Goal: Transaction & Acquisition: Register for event/course

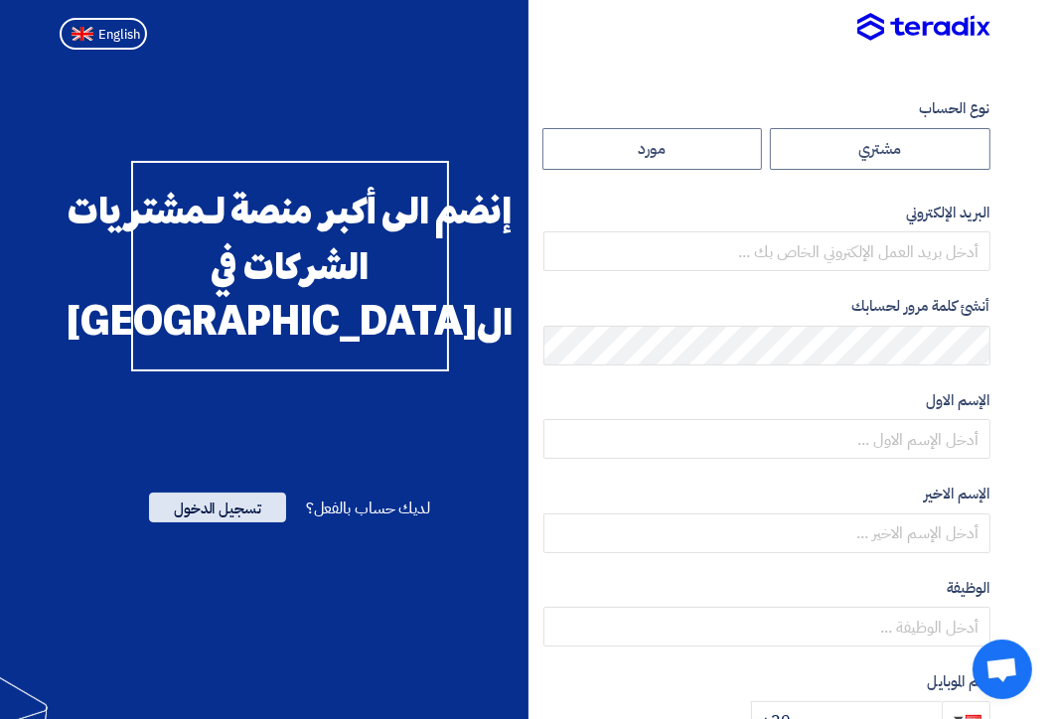
click at [238, 522] on span "تسجيل الدخول" at bounding box center [217, 508] width 137 height 30
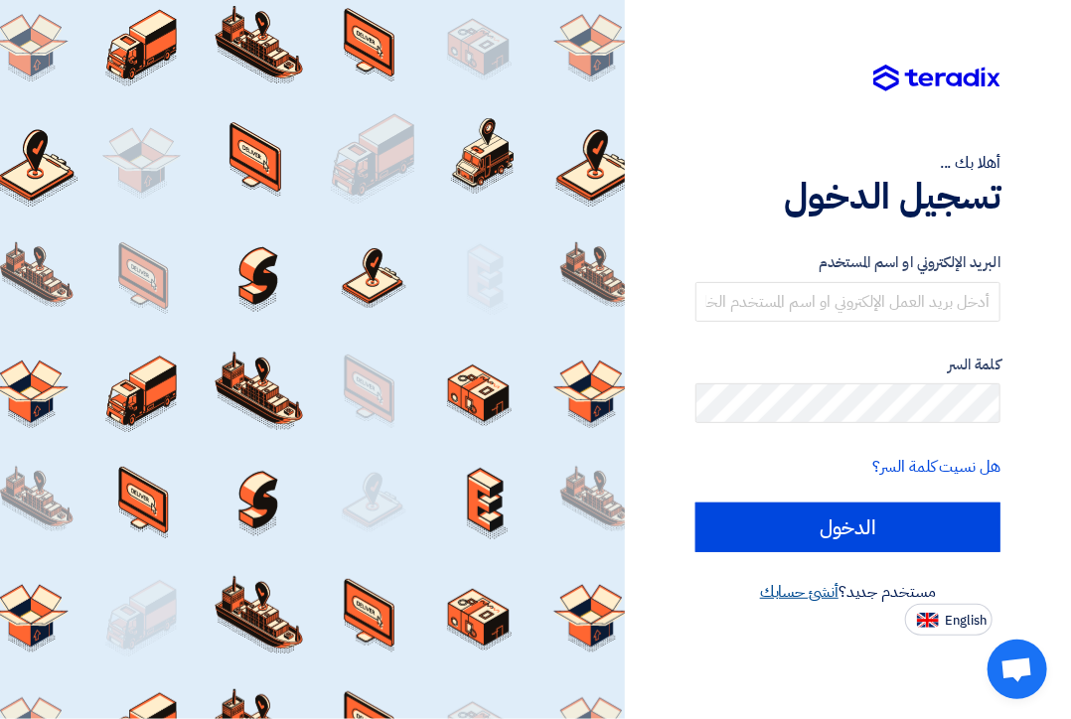
click at [799, 595] on link "أنشئ حسابك" at bounding box center [799, 592] width 78 height 24
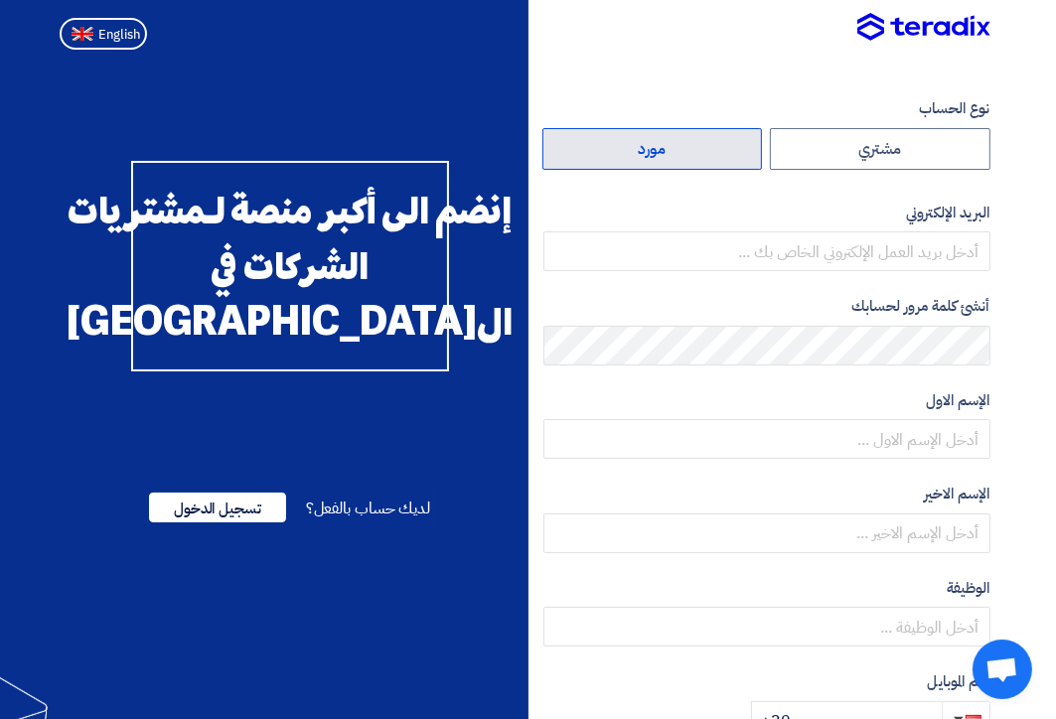
click at [637, 156] on label "مورد" at bounding box center [652, 149] width 221 height 42
click at [637, 156] on input "مورد" at bounding box center [652, 149] width 219 height 40
radio input "true"
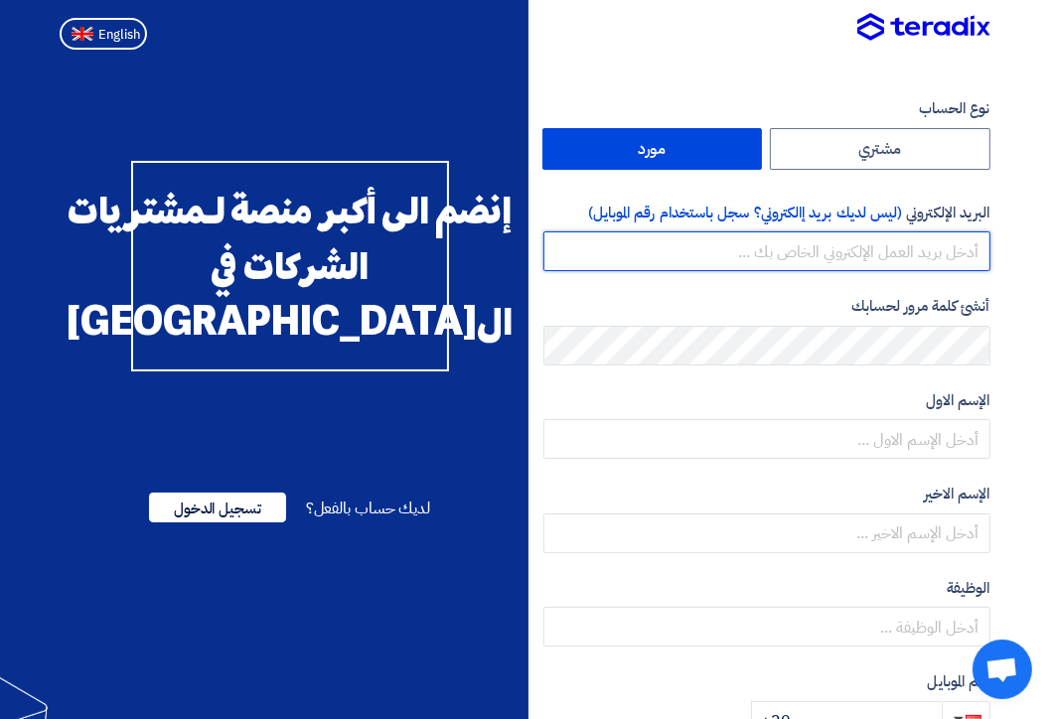
click at [687, 255] on input "email" at bounding box center [766, 251] width 447 height 40
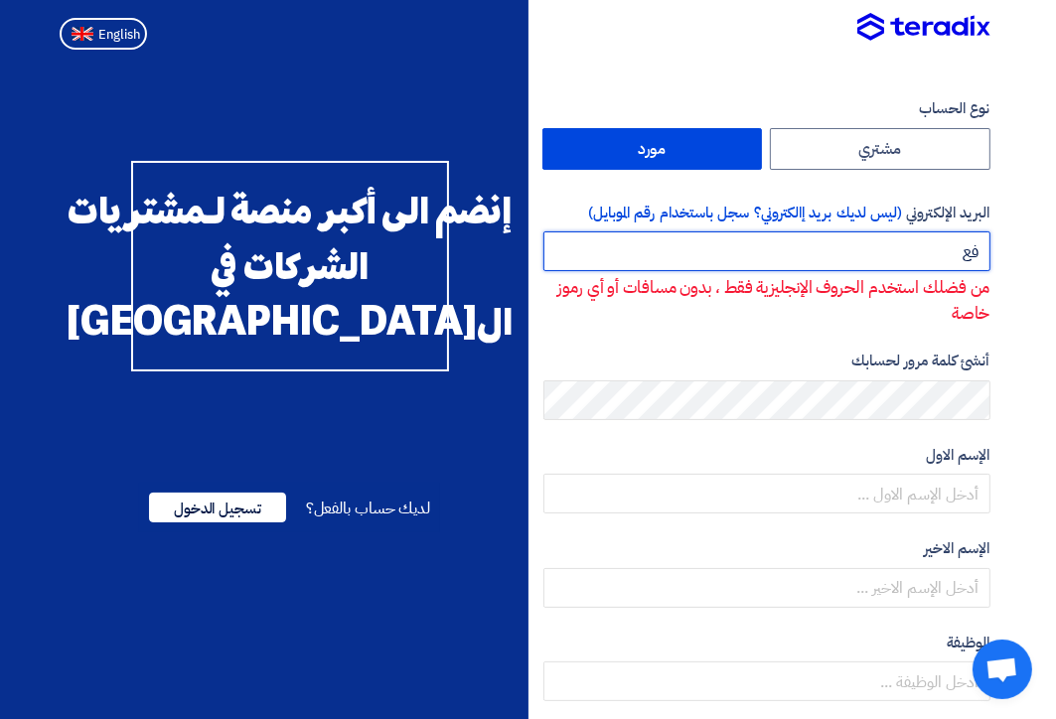
type input "ف"
type input "[EMAIL_ADDRESS][DOMAIN_NAME]"
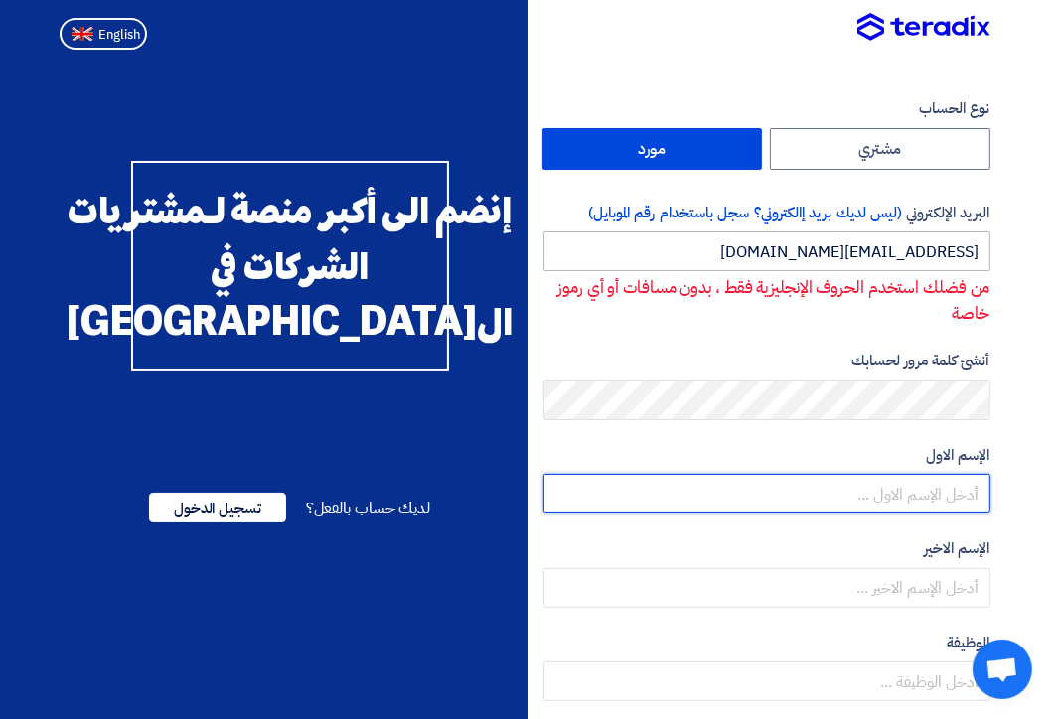
type input "Sameh"
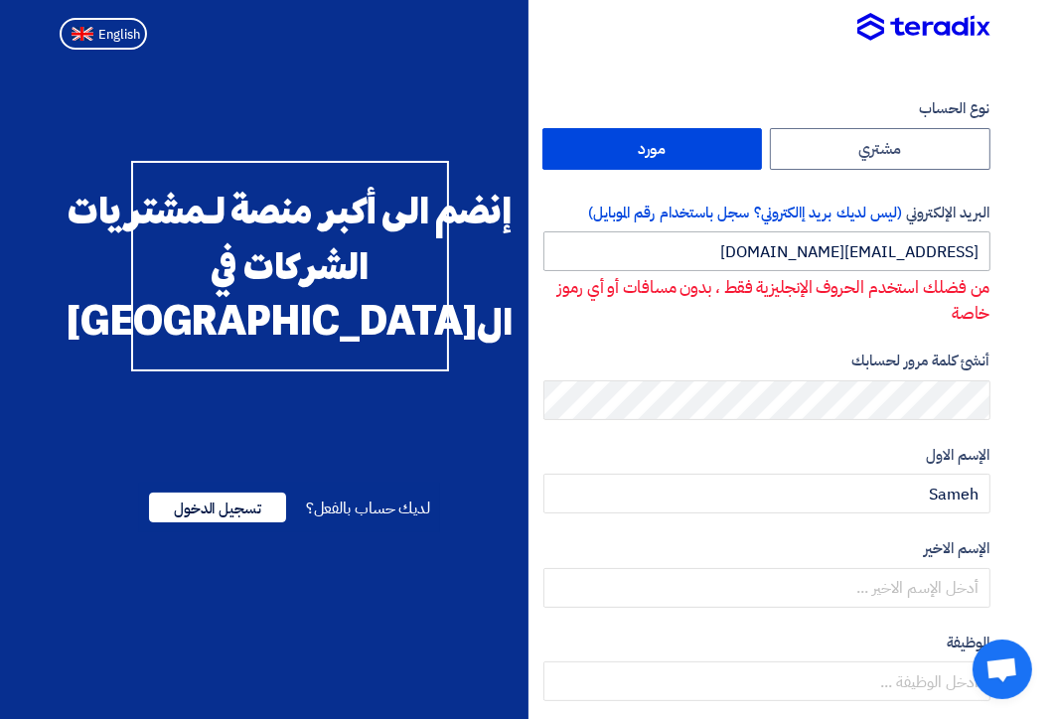
type input "Etewa"
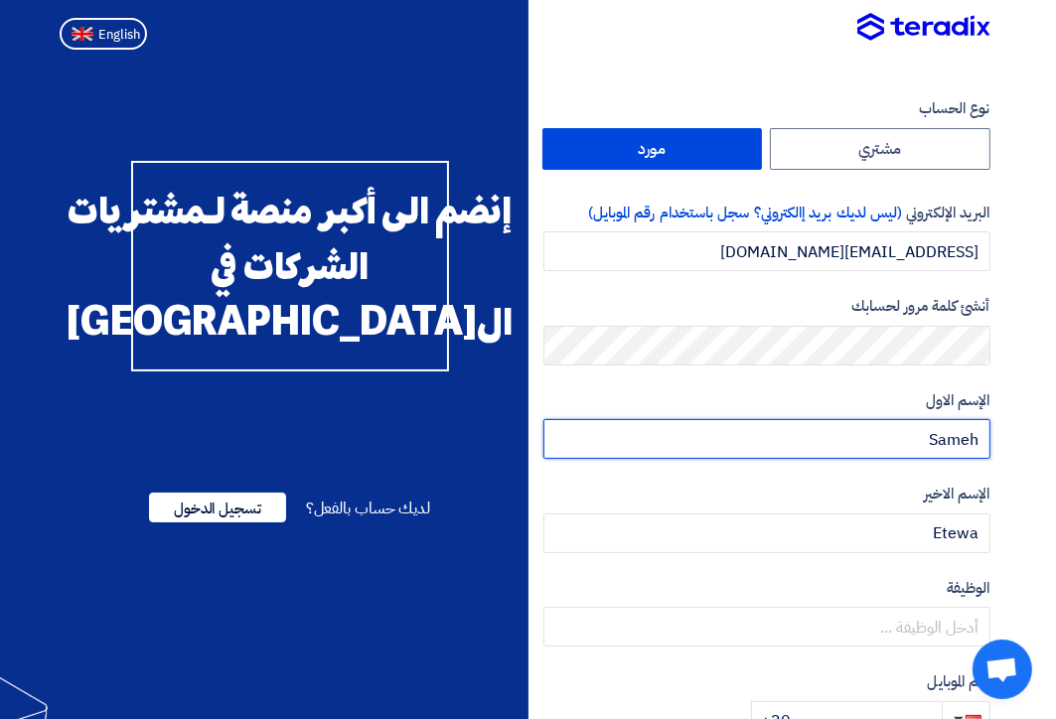
click at [913, 444] on input "Sameh" at bounding box center [766, 439] width 447 height 40
drag, startPoint x: 923, startPoint y: 440, endPoint x: 1008, endPoint y: 421, distance: 87.5
click at [1008, 421] on section "نوع الحساب مشتري مورد البريد الإلكتروني (ليس لديك بريد إالكتروني؟ سجل باستخدام …" at bounding box center [528, 574] width 1056 height 1032
type input "سامح"
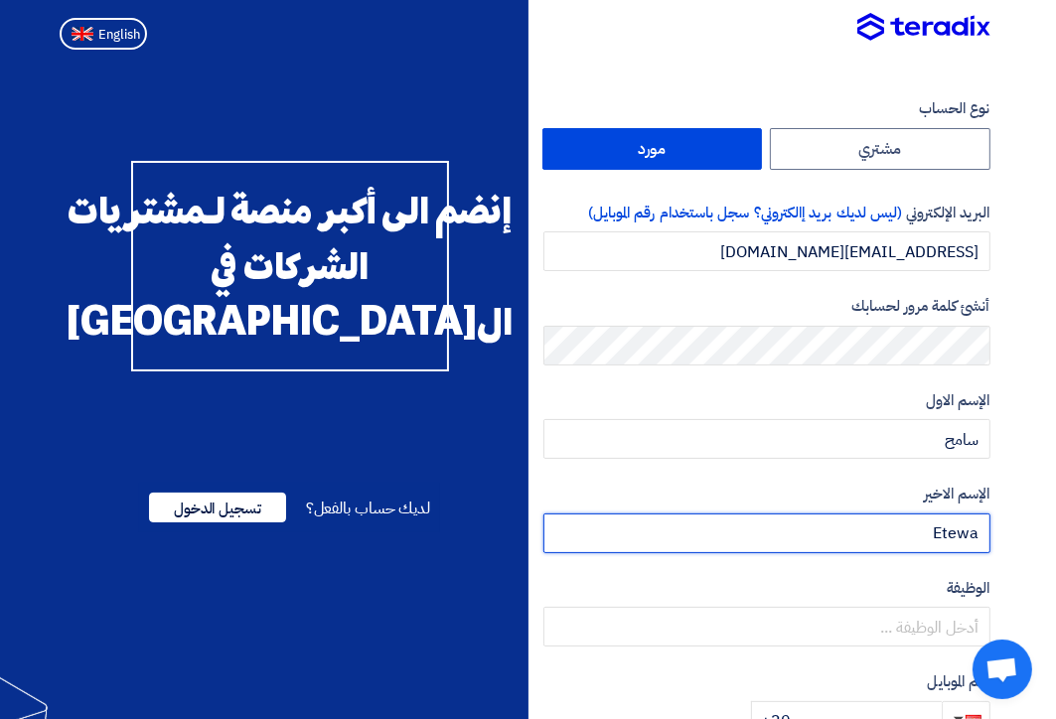
drag, startPoint x: 922, startPoint y: 542, endPoint x: 1010, endPoint y: 529, distance: 89.3
click at [1010, 529] on section "نوع الحساب مشتري مورد البريد الإلكتروني (ليس لديك بريد إالكتروني؟ سجل باستخدام …" at bounding box center [528, 574] width 1056 height 1032
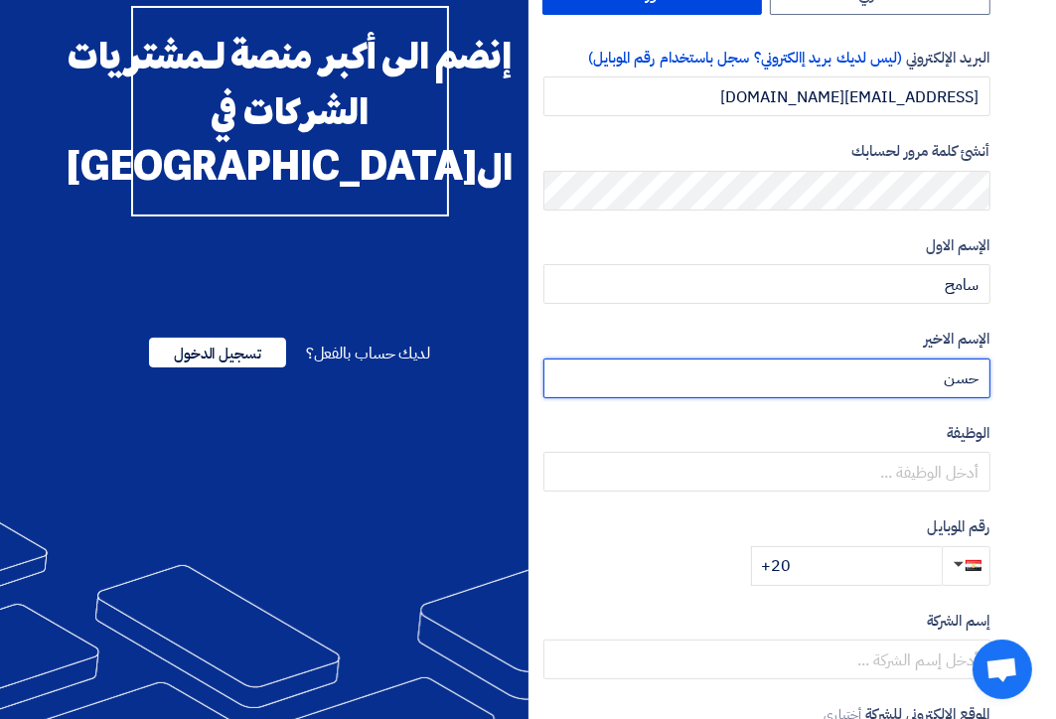
scroll to position [157, 0]
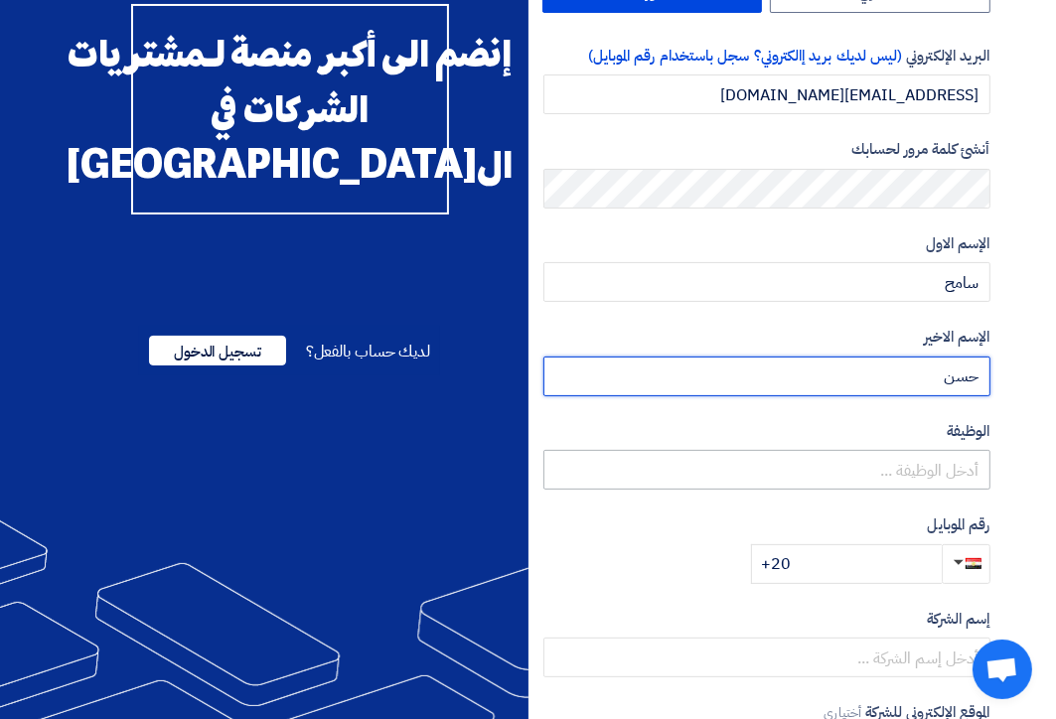
type input "حسن"
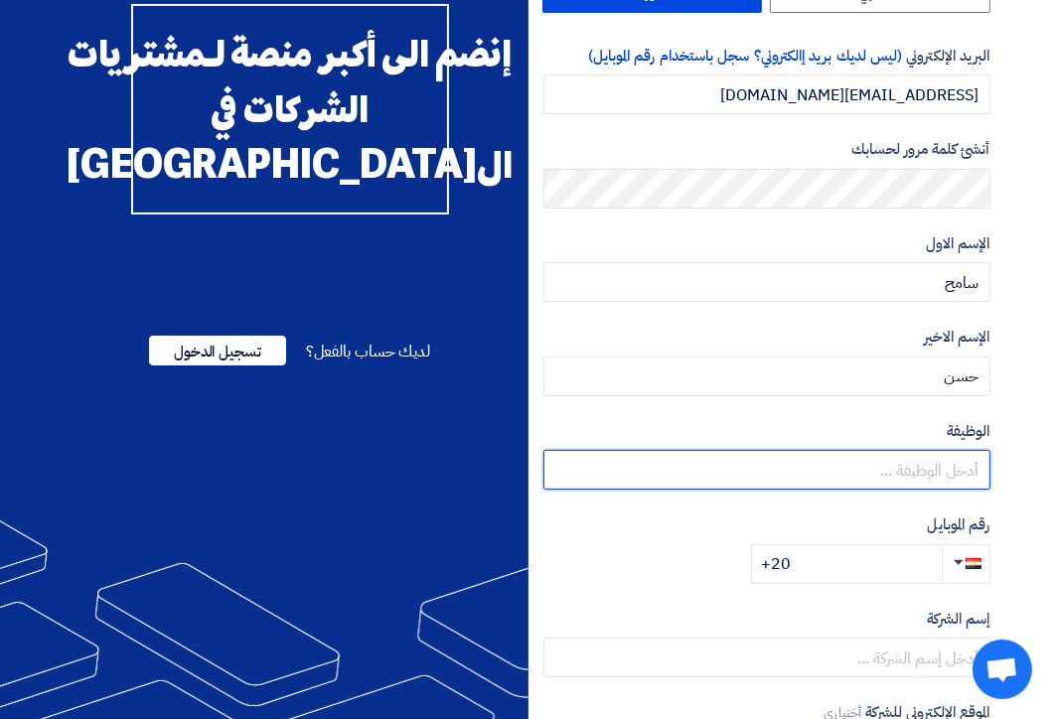
click at [918, 464] on input "text" at bounding box center [766, 470] width 447 height 40
type input "المدير التنفيذي"
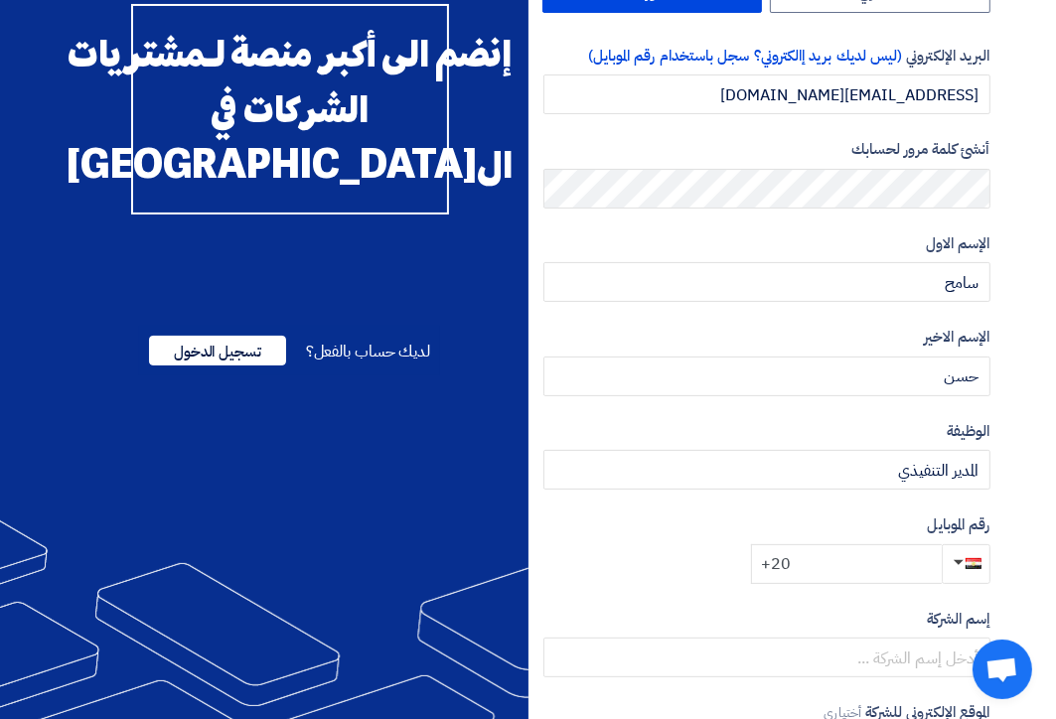
click at [897, 572] on input "+20" at bounding box center [846, 564] width 191 height 40
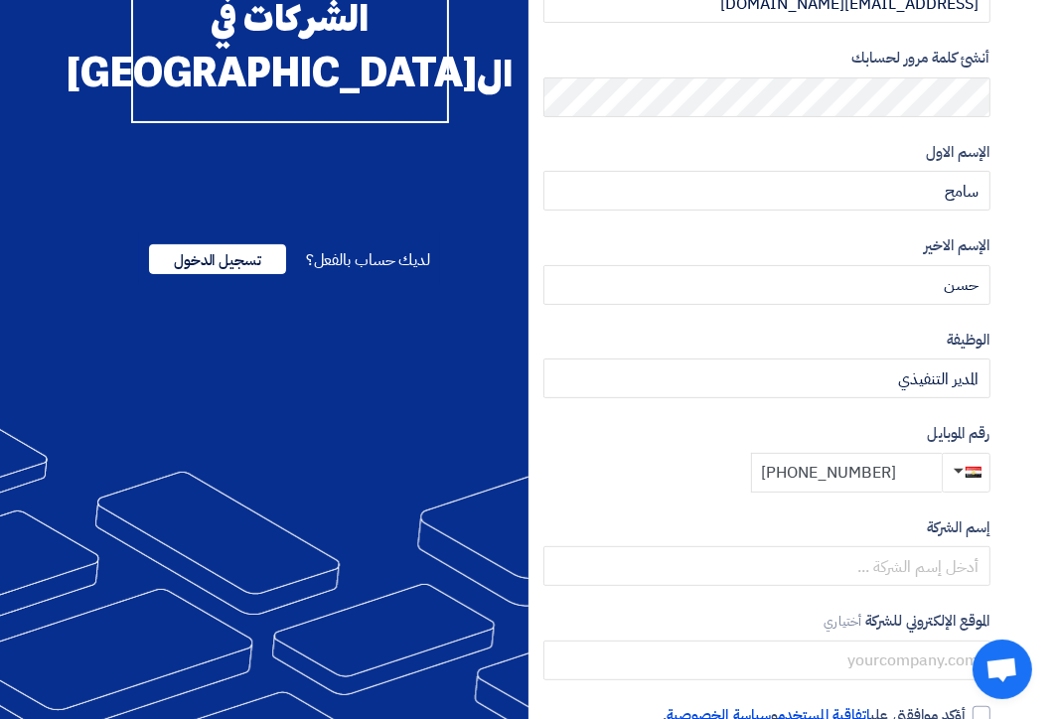
scroll to position [252, 0]
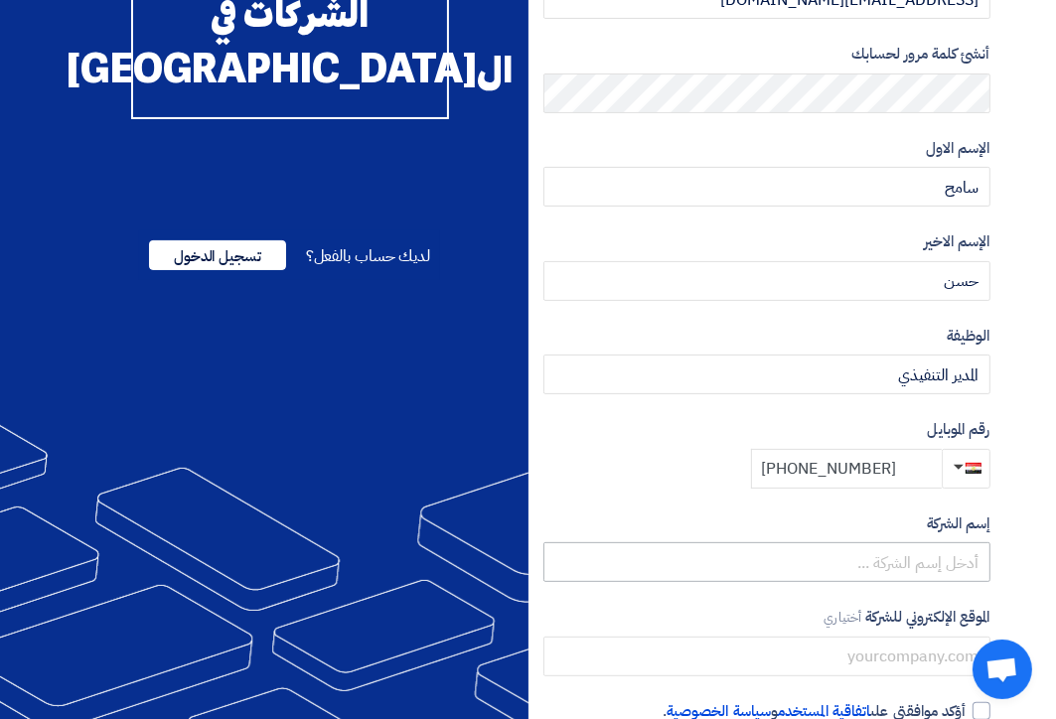
type input "[PHONE_NUMBER]"
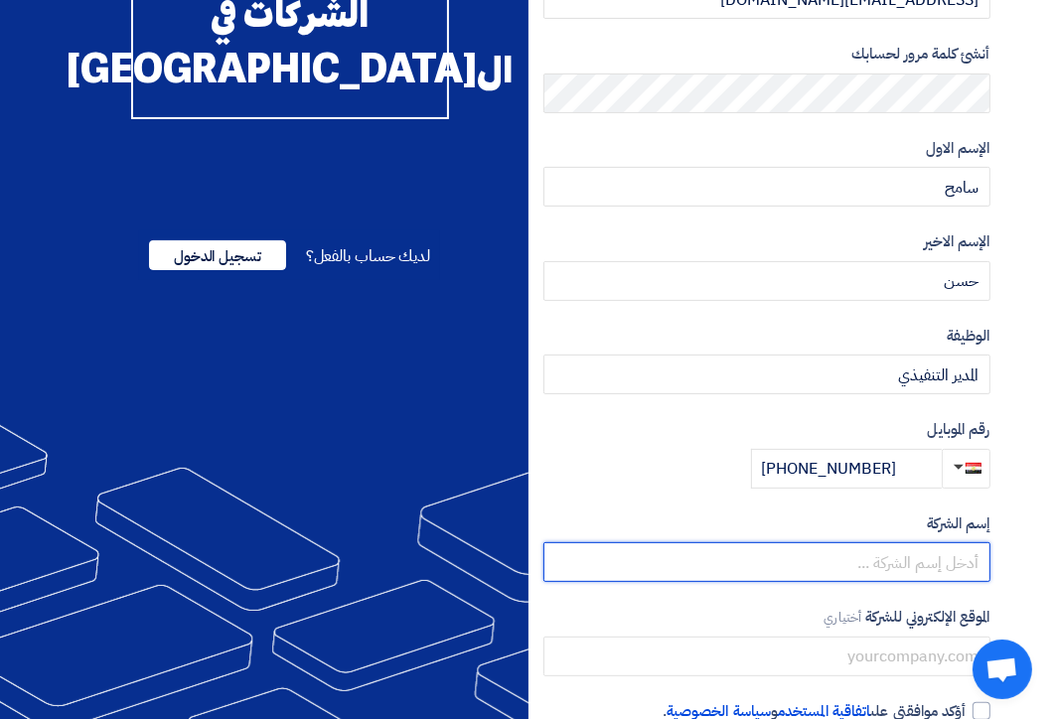
click at [927, 557] on input "text" at bounding box center [766, 562] width 447 height 40
type input "كنج توت لتنظيم المعارض و المؤتمرات"
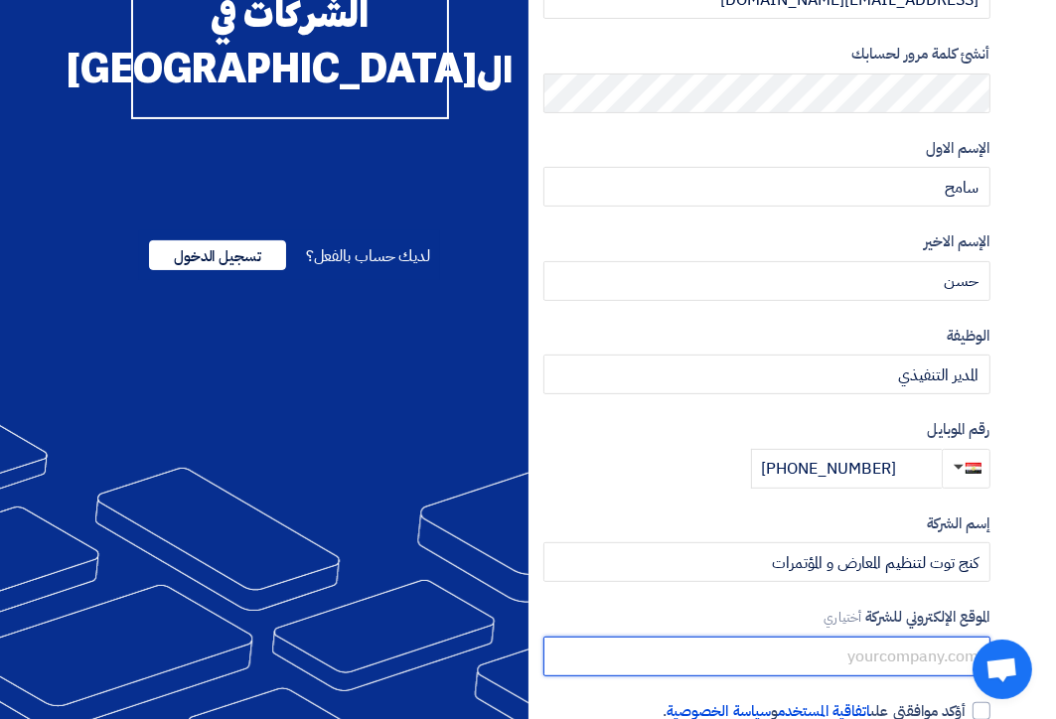
click at [958, 659] on input "text" at bounding box center [766, 657] width 447 height 40
type input "ص"
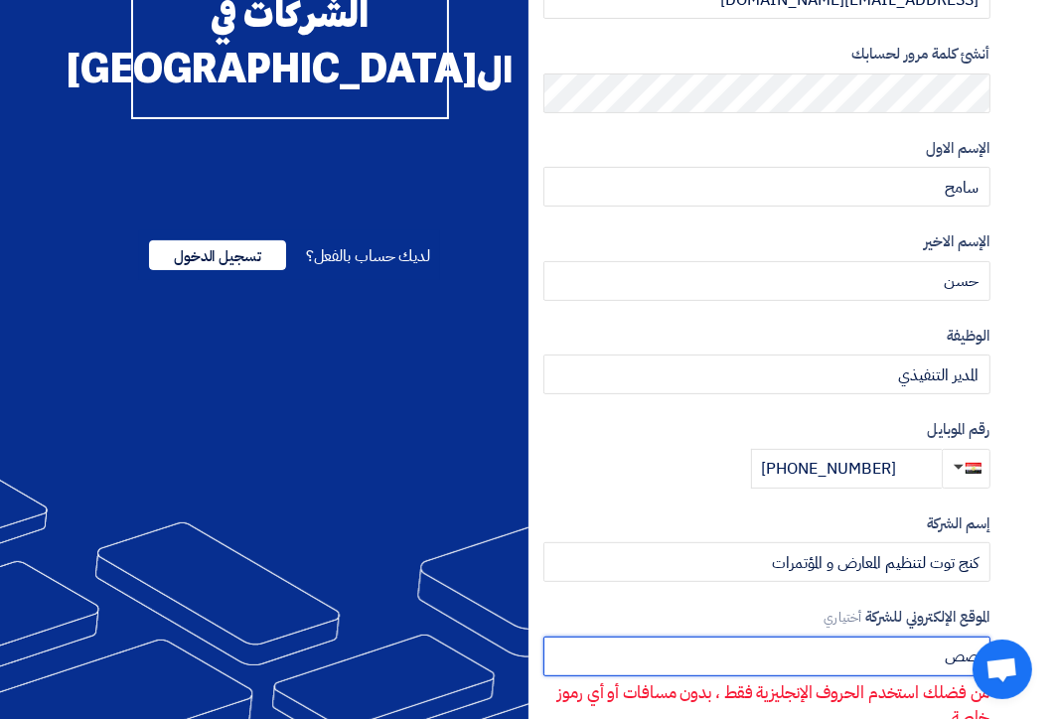
type input "ص"
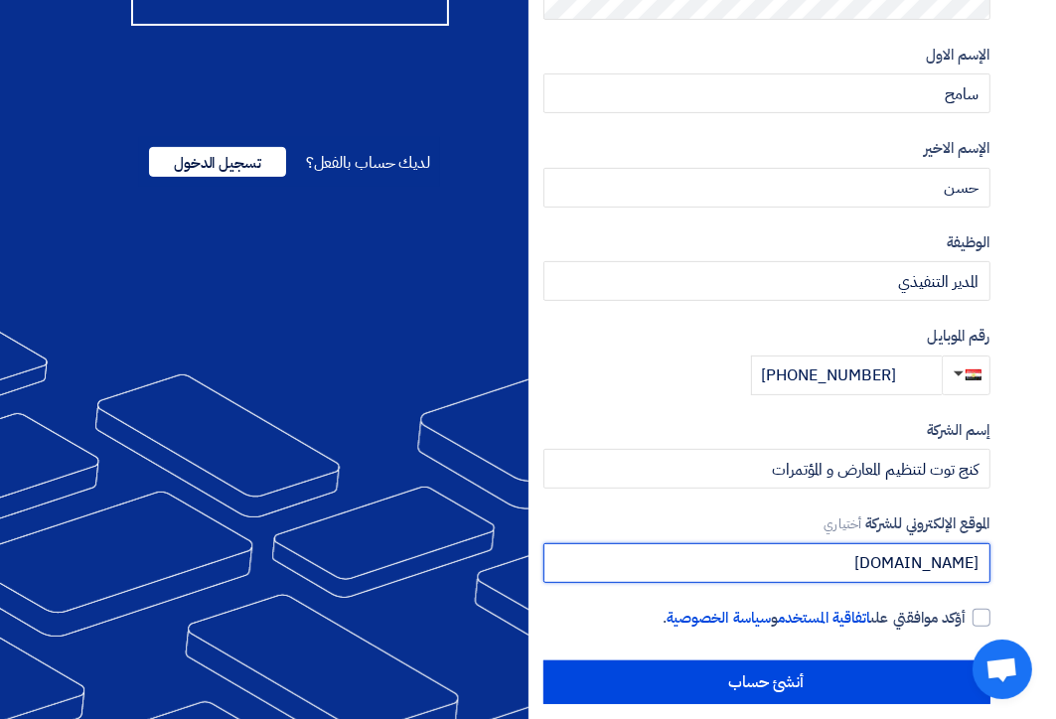
scroll to position [370, 0]
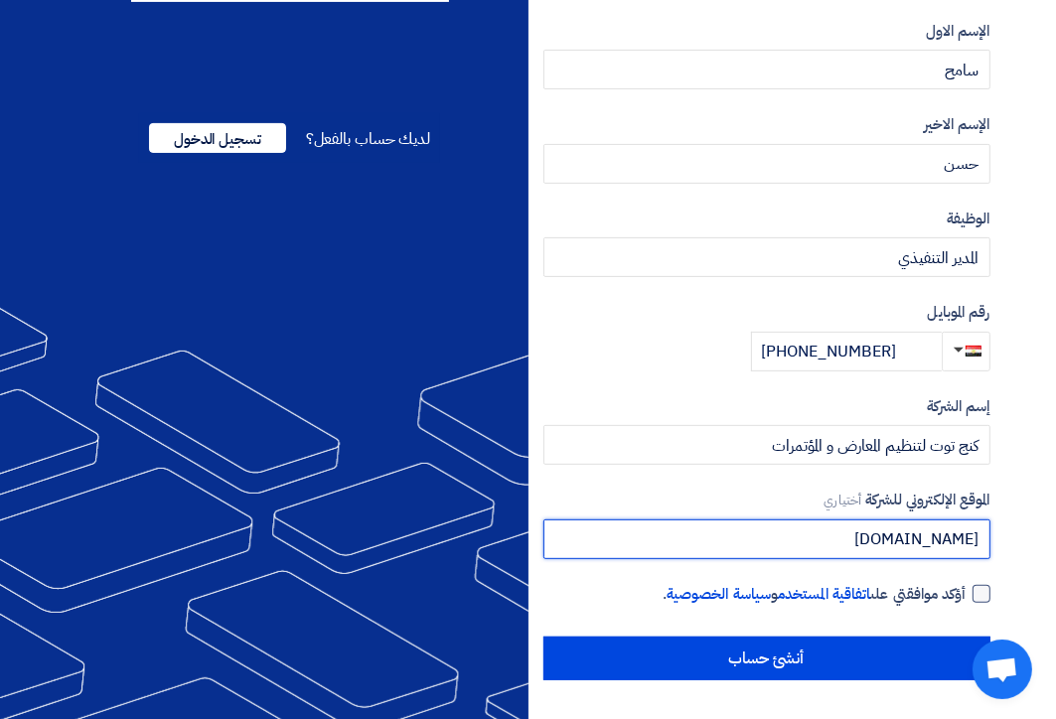
type input "[DOMAIN_NAME]"
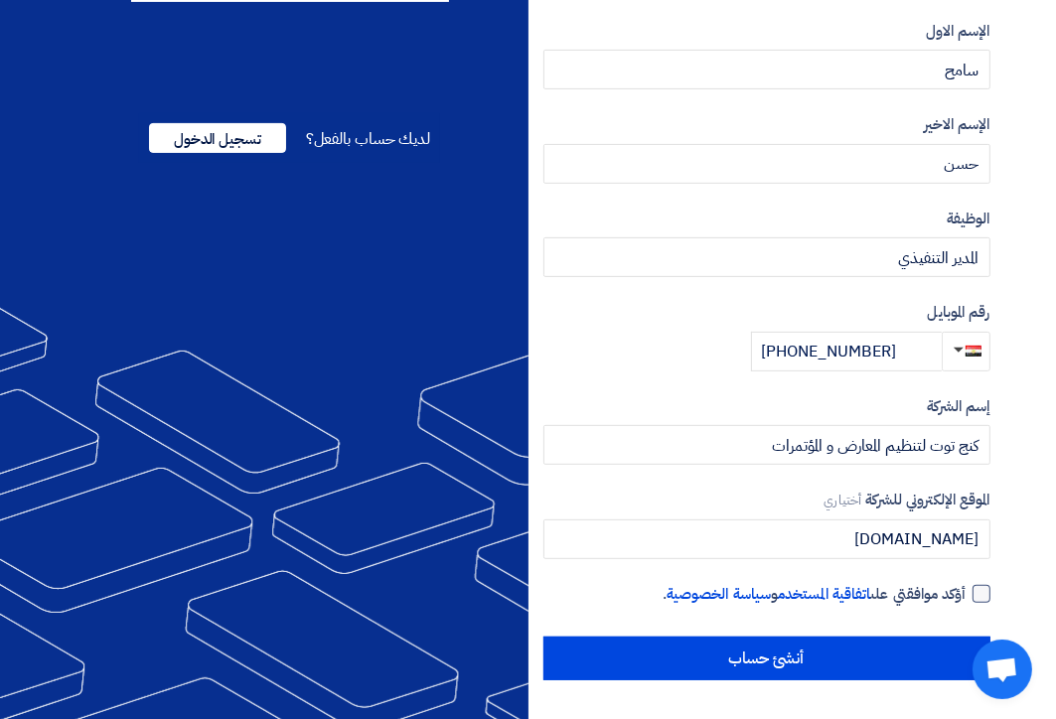
click at [981, 596] on div at bounding box center [981, 594] width 18 height 18
click at [967, 596] on input "أؤكد موافقتي على اتفاقية المستخدم و سياسة الخصوصية ." at bounding box center [743, 603] width 447 height 40
checkbox input "true"
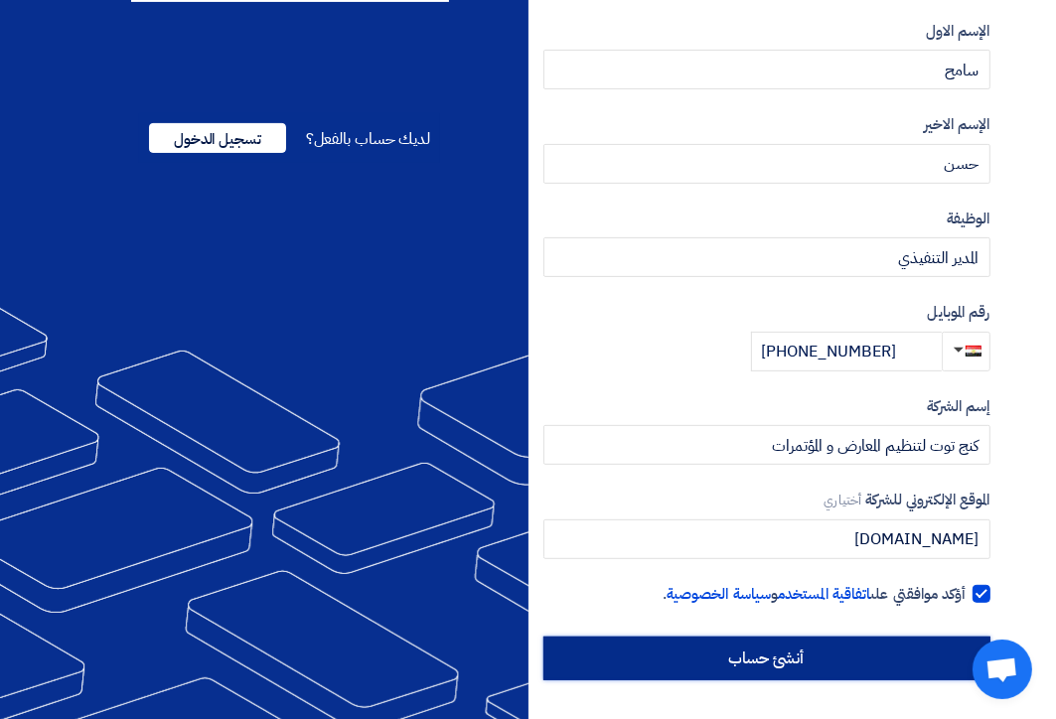
click at [772, 656] on input "أنشئ حساب" at bounding box center [766, 659] width 447 height 44
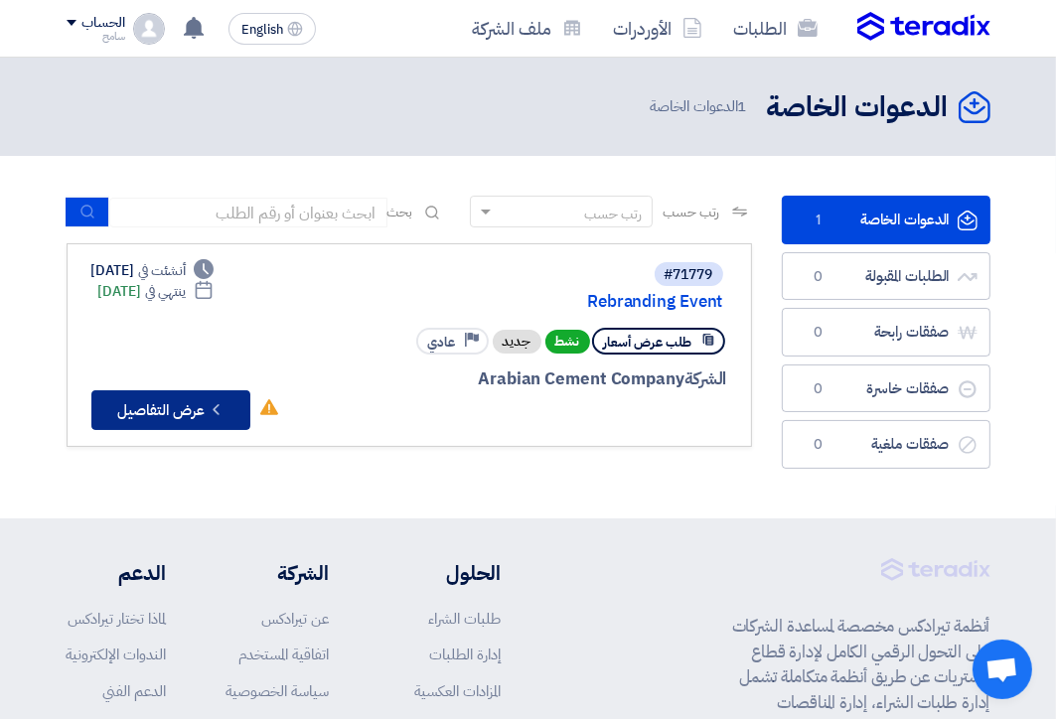
click at [160, 406] on button "Check details عرض التفاصيل" at bounding box center [170, 410] width 159 height 40
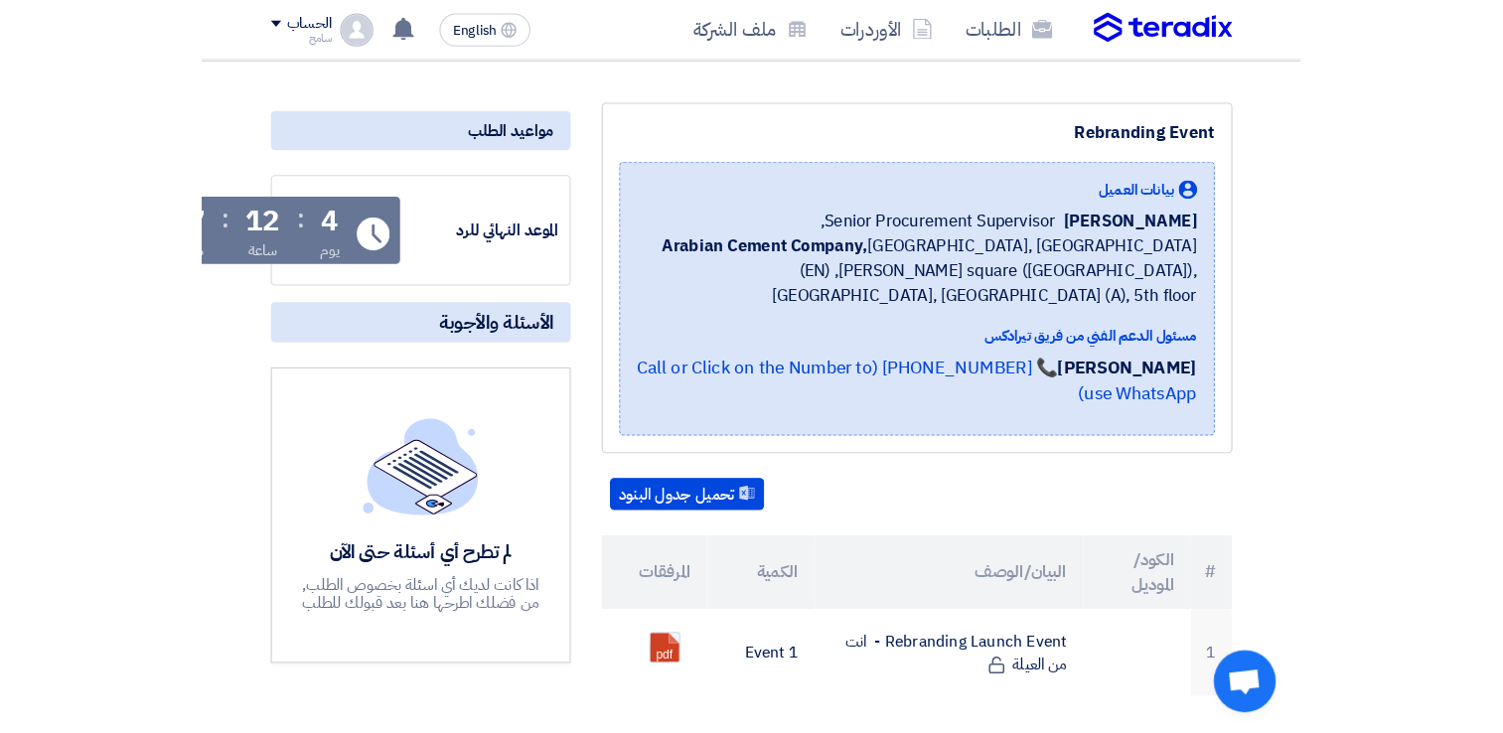
scroll to position [246, 0]
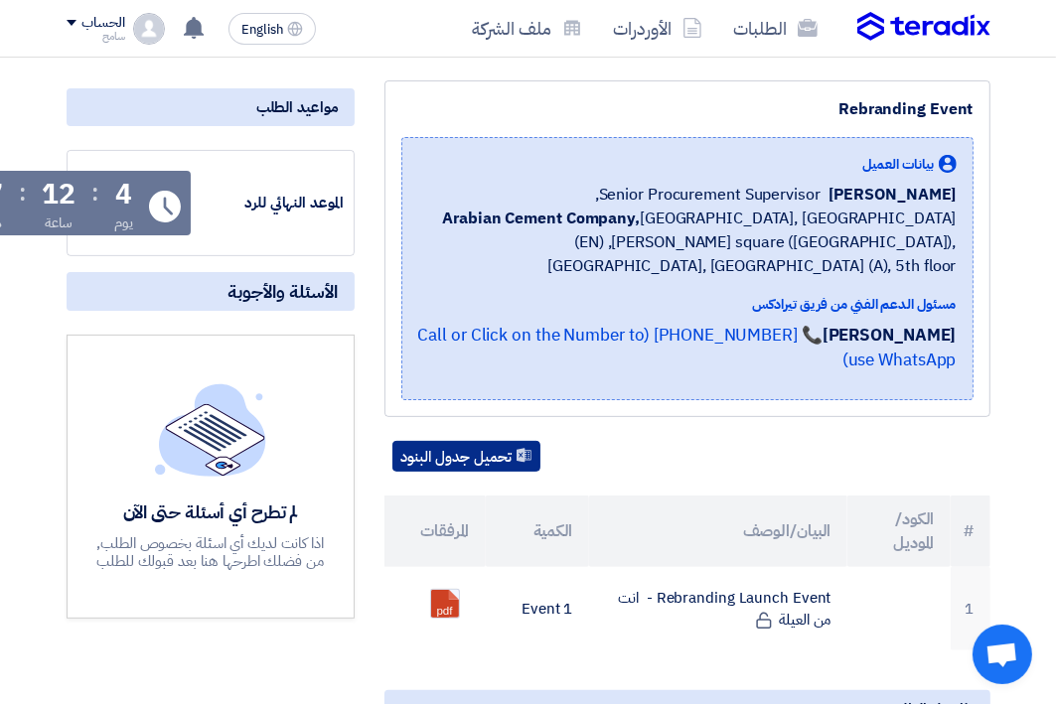
click at [448, 444] on button "تحميل جدول البنود" at bounding box center [466, 457] width 148 height 32
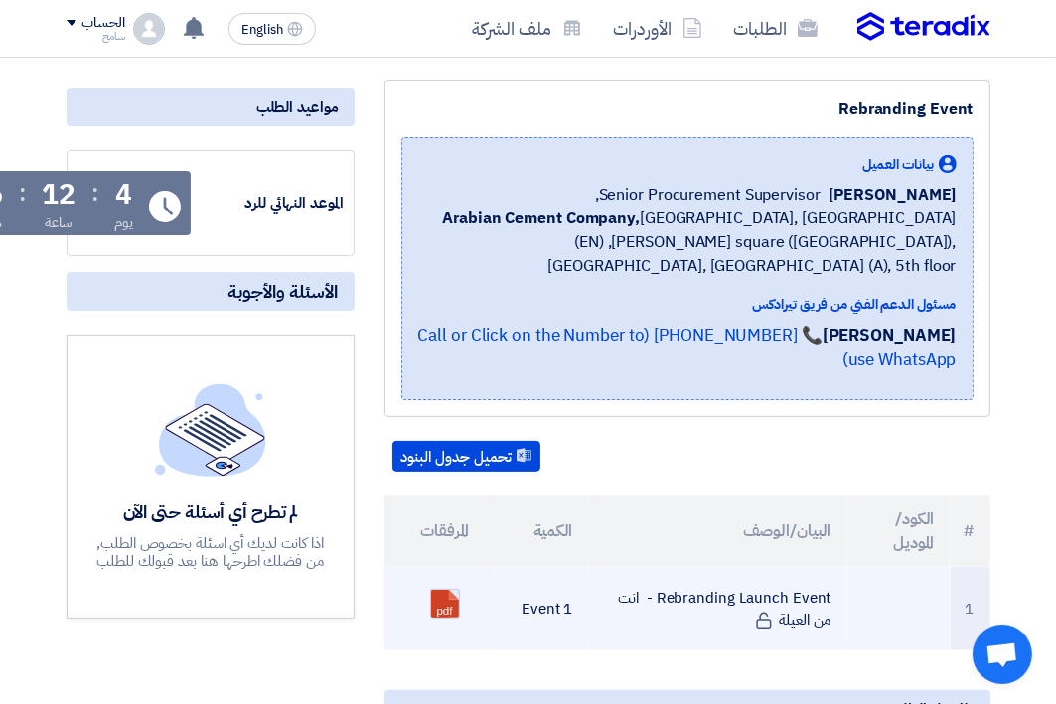
click at [453, 599] on link at bounding box center [510, 649] width 159 height 119
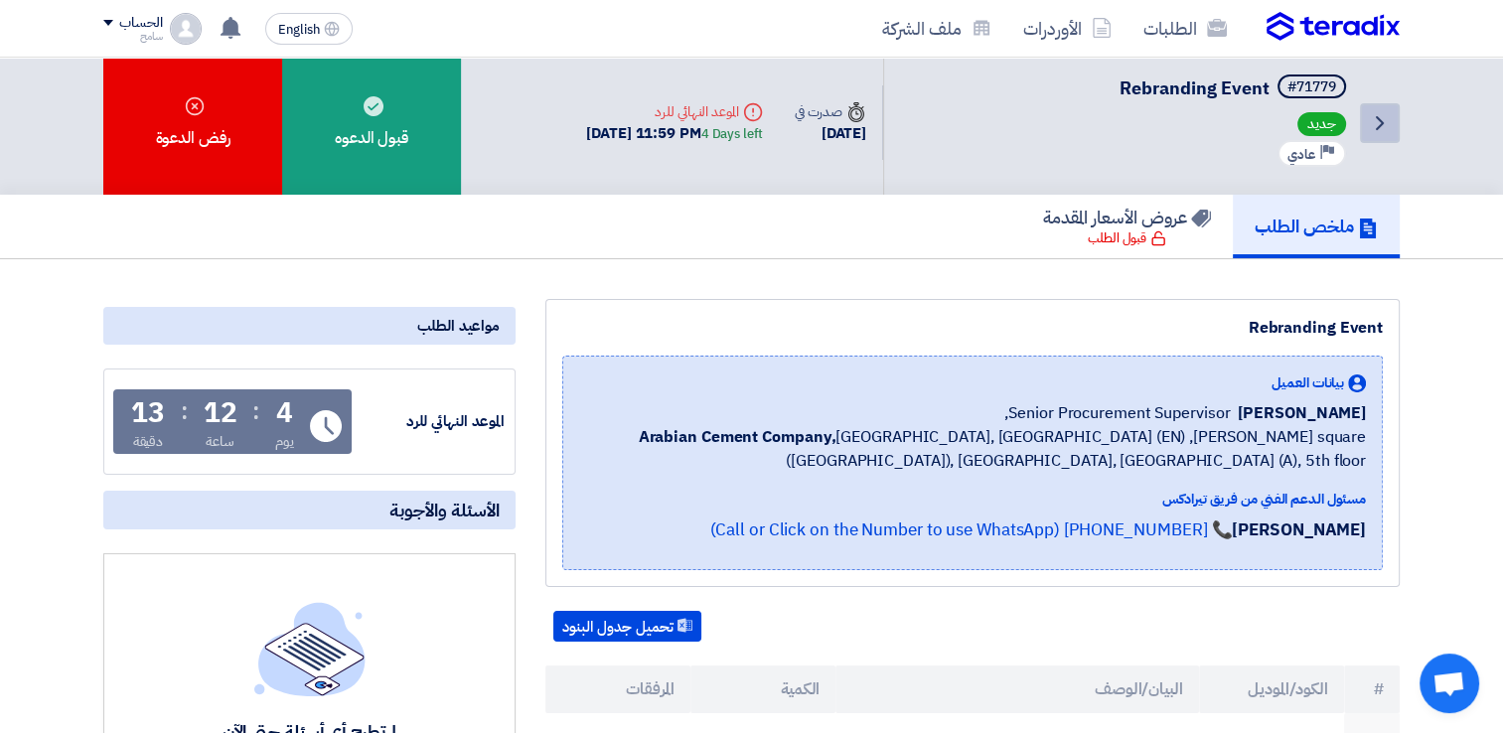
scroll to position [0, 0]
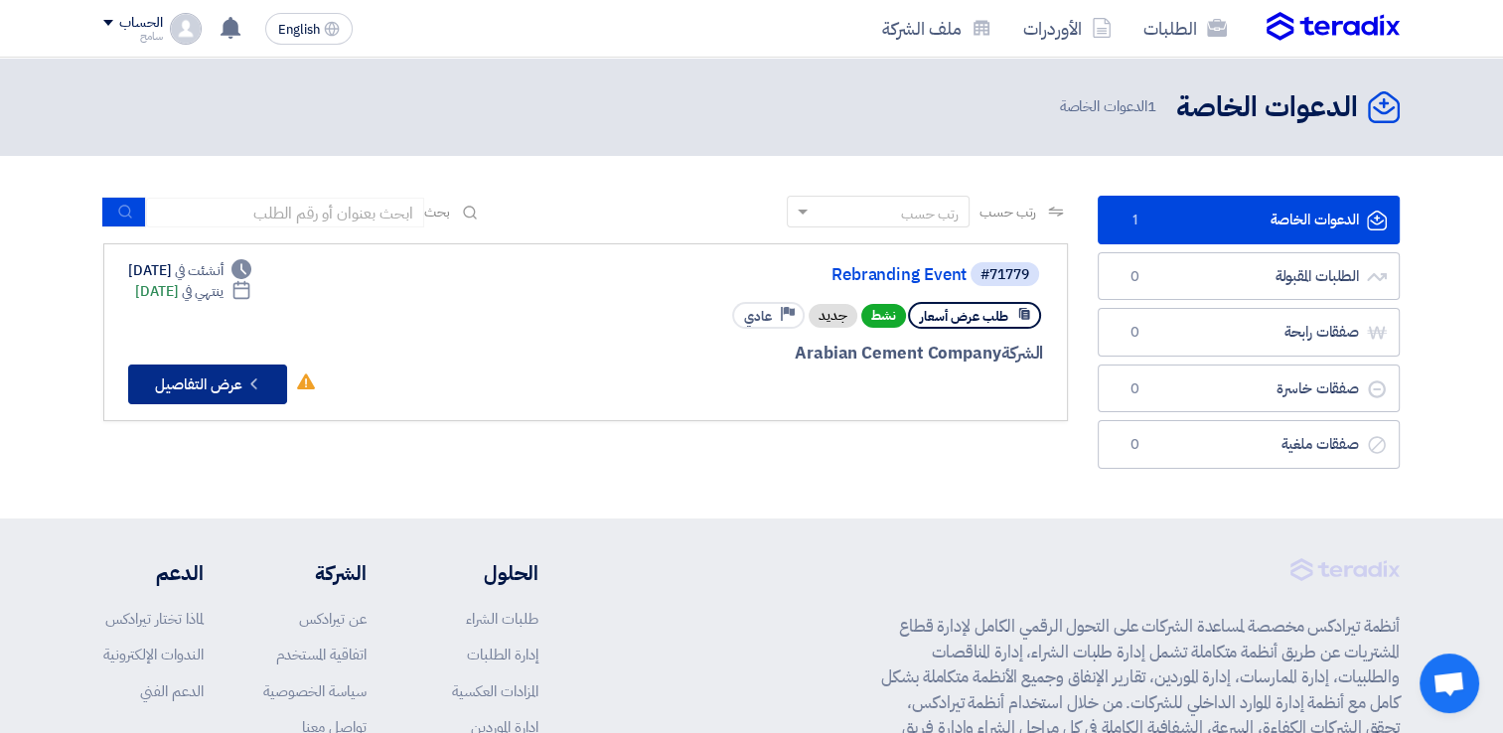
click at [175, 380] on button "Check details عرض التفاصيل" at bounding box center [207, 385] width 159 height 40
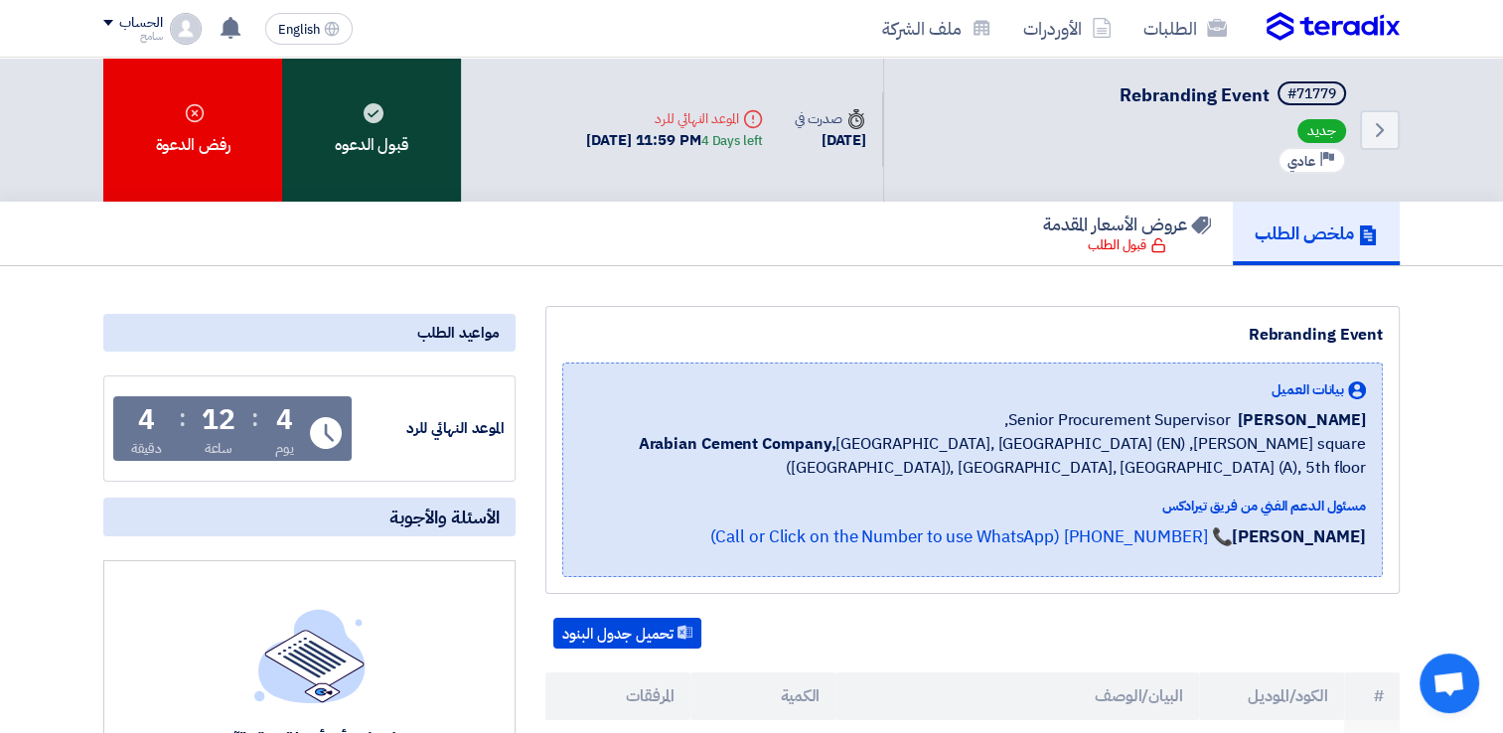
click at [362, 158] on div "قبول الدعوه" at bounding box center [371, 130] width 179 height 144
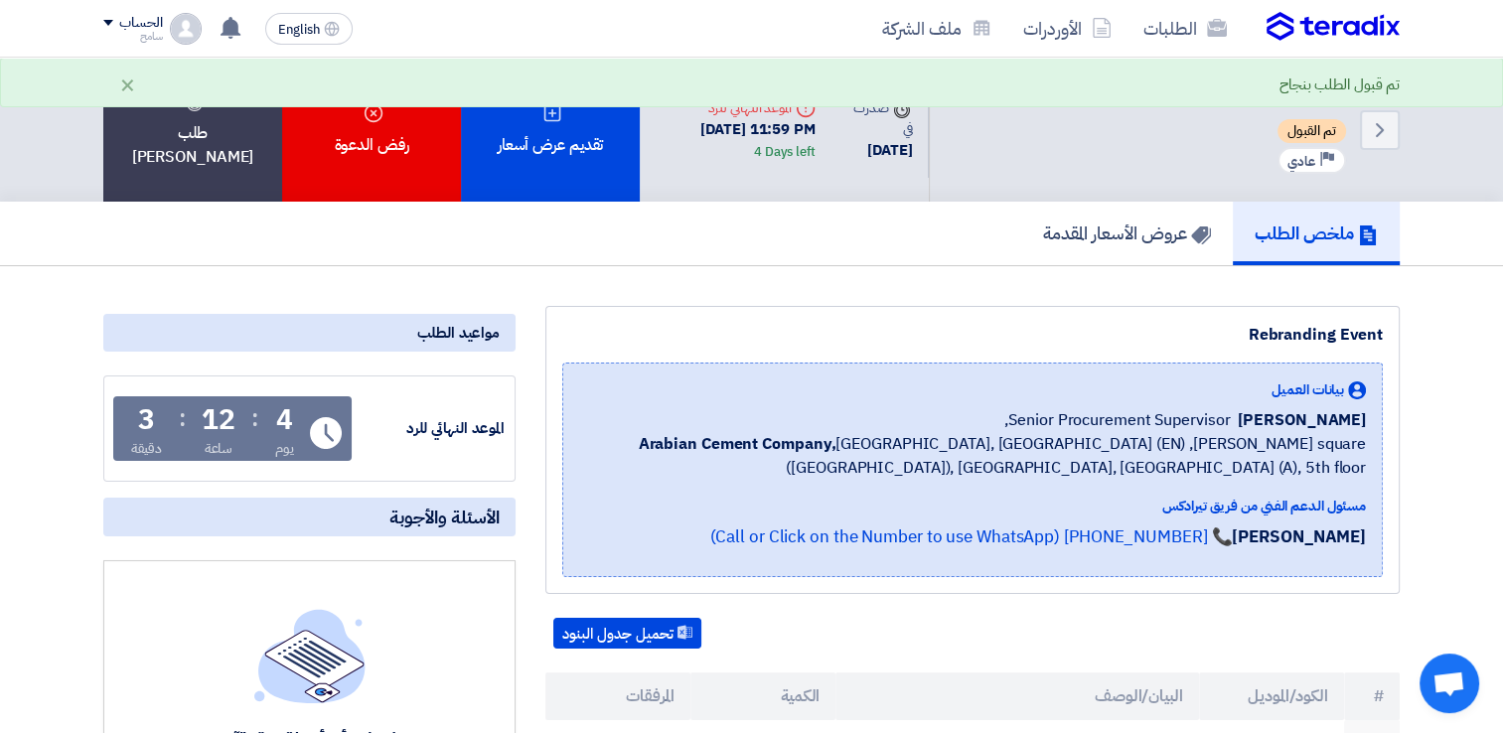
drag, startPoint x: 565, startPoint y: 195, endPoint x: 1521, endPoint y: 294, distance: 960.7
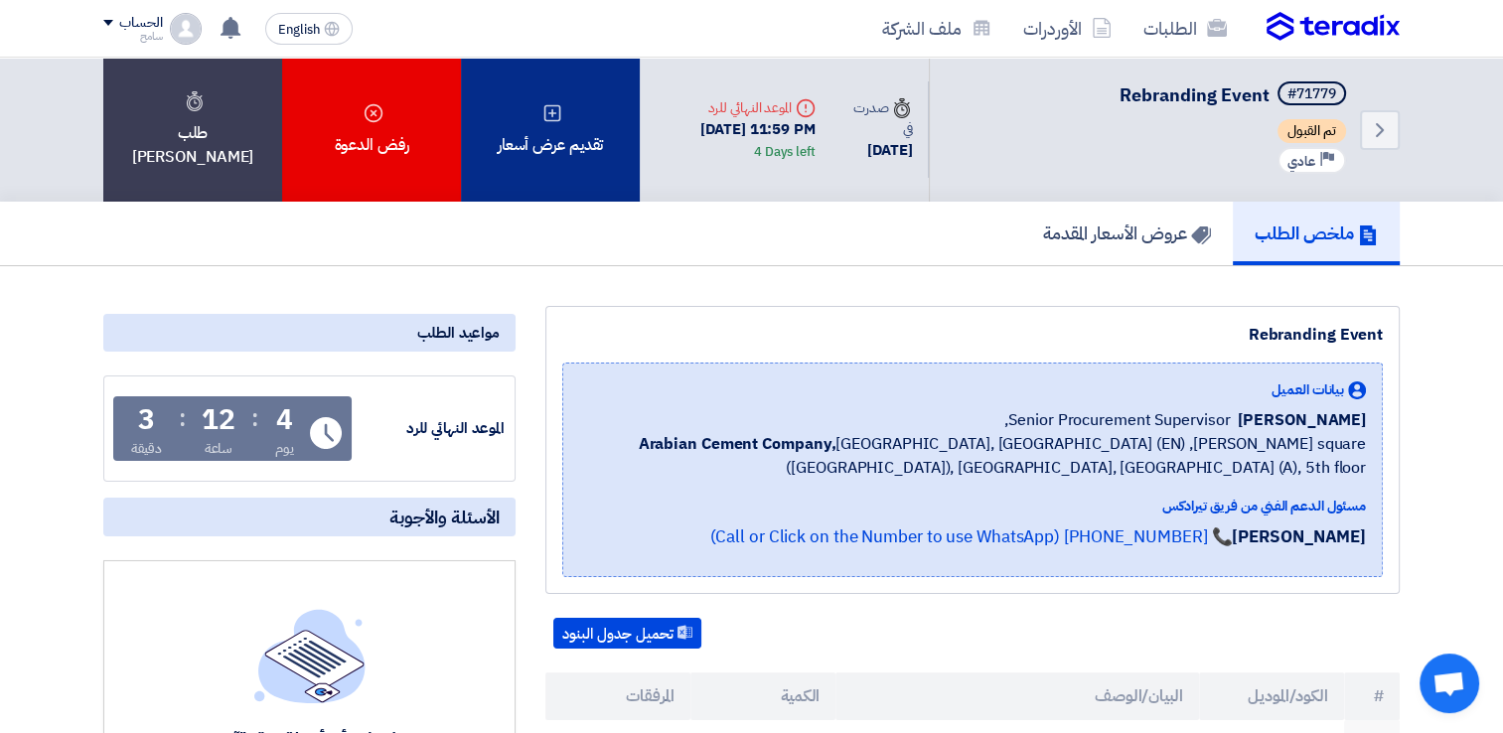
click at [552, 140] on div "تقديم عرض أسعار" at bounding box center [550, 130] width 179 height 144
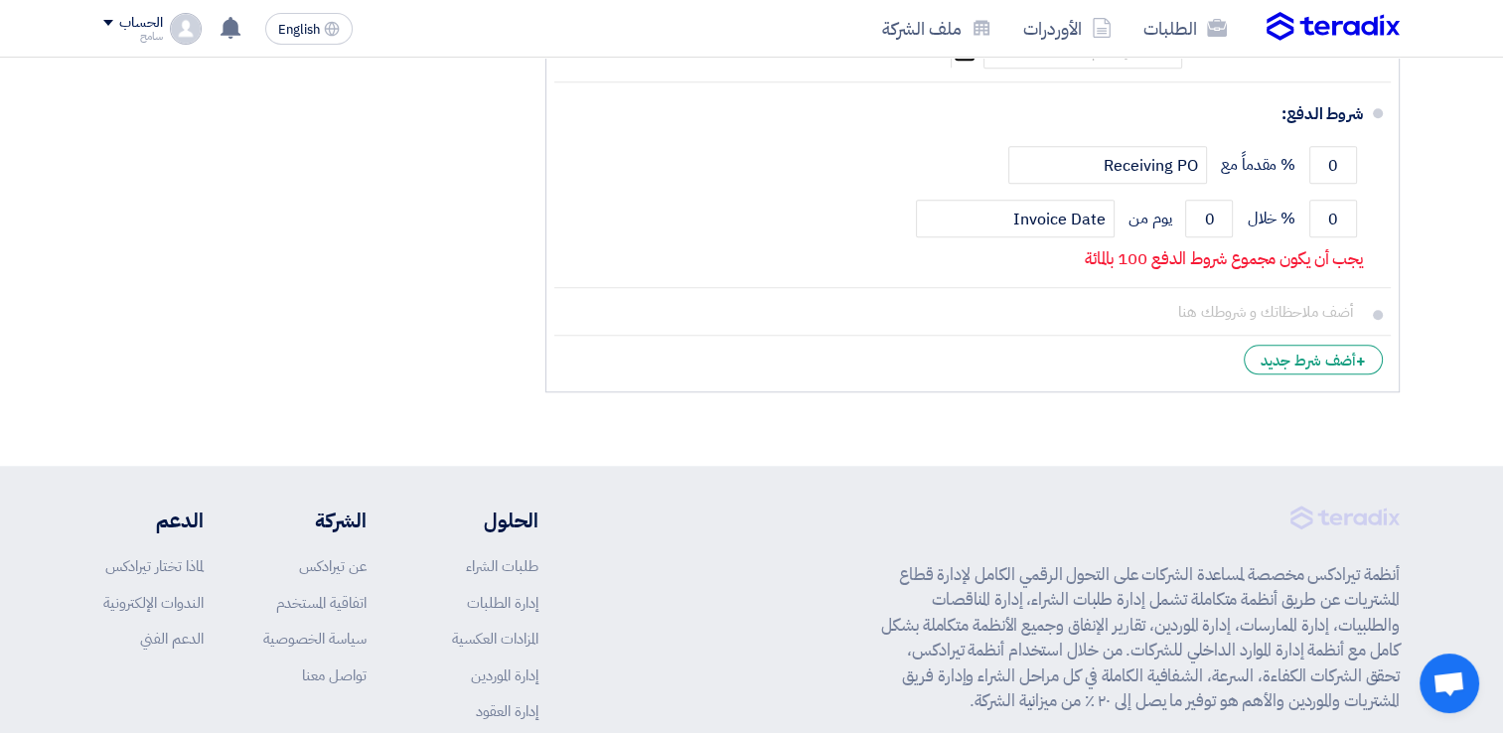
scroll to position [1665, 0]
